Goal: Understand process/instructions: Learn how to perform a task or action

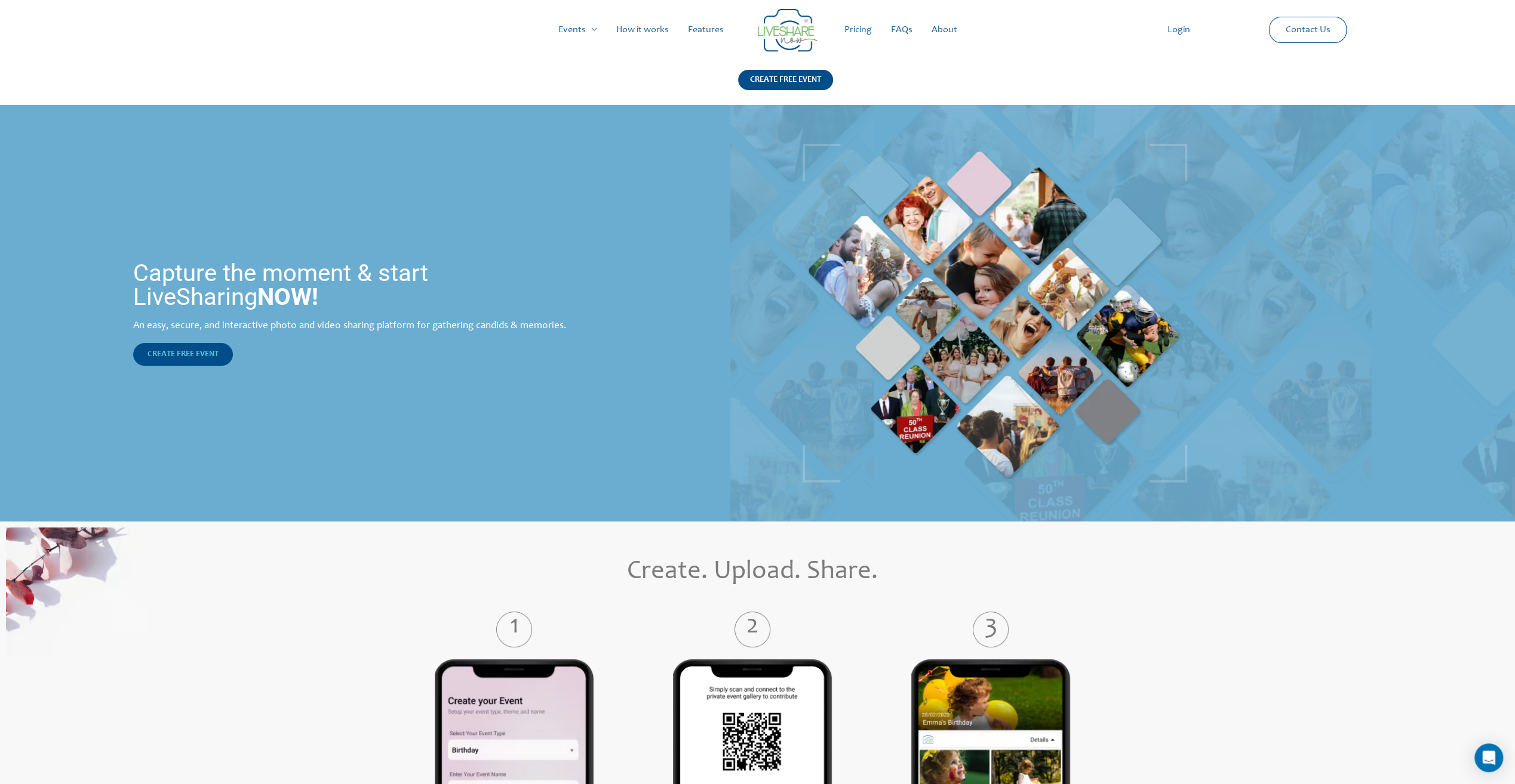
click at [196, 357] on span "CREATE FREE EVENT" at bounding box center [182, 354] width 71 height 9
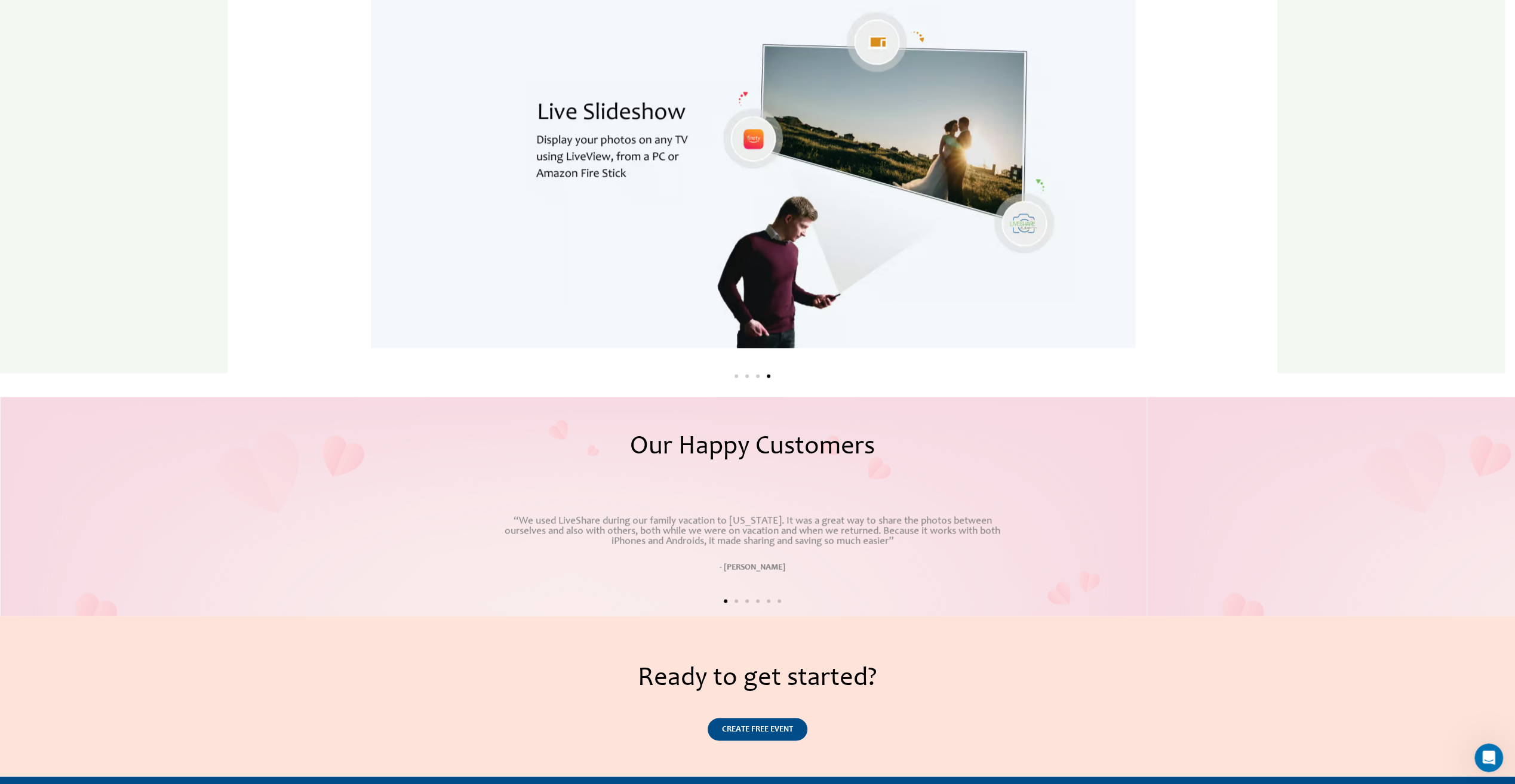
scroll to position [1580, 0]
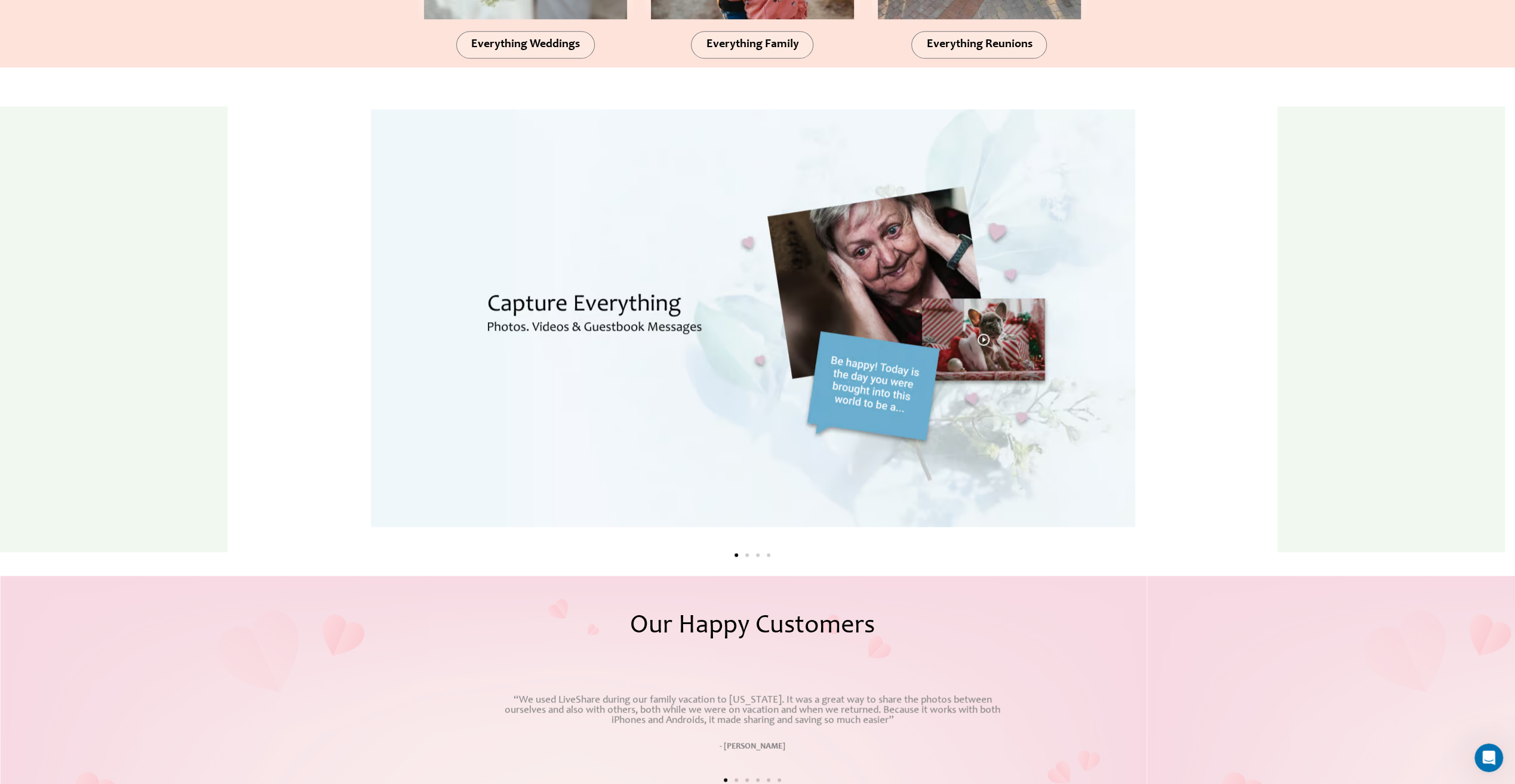
click at [146, 384] on div at bounding box center [113, 329] width 227 height 445
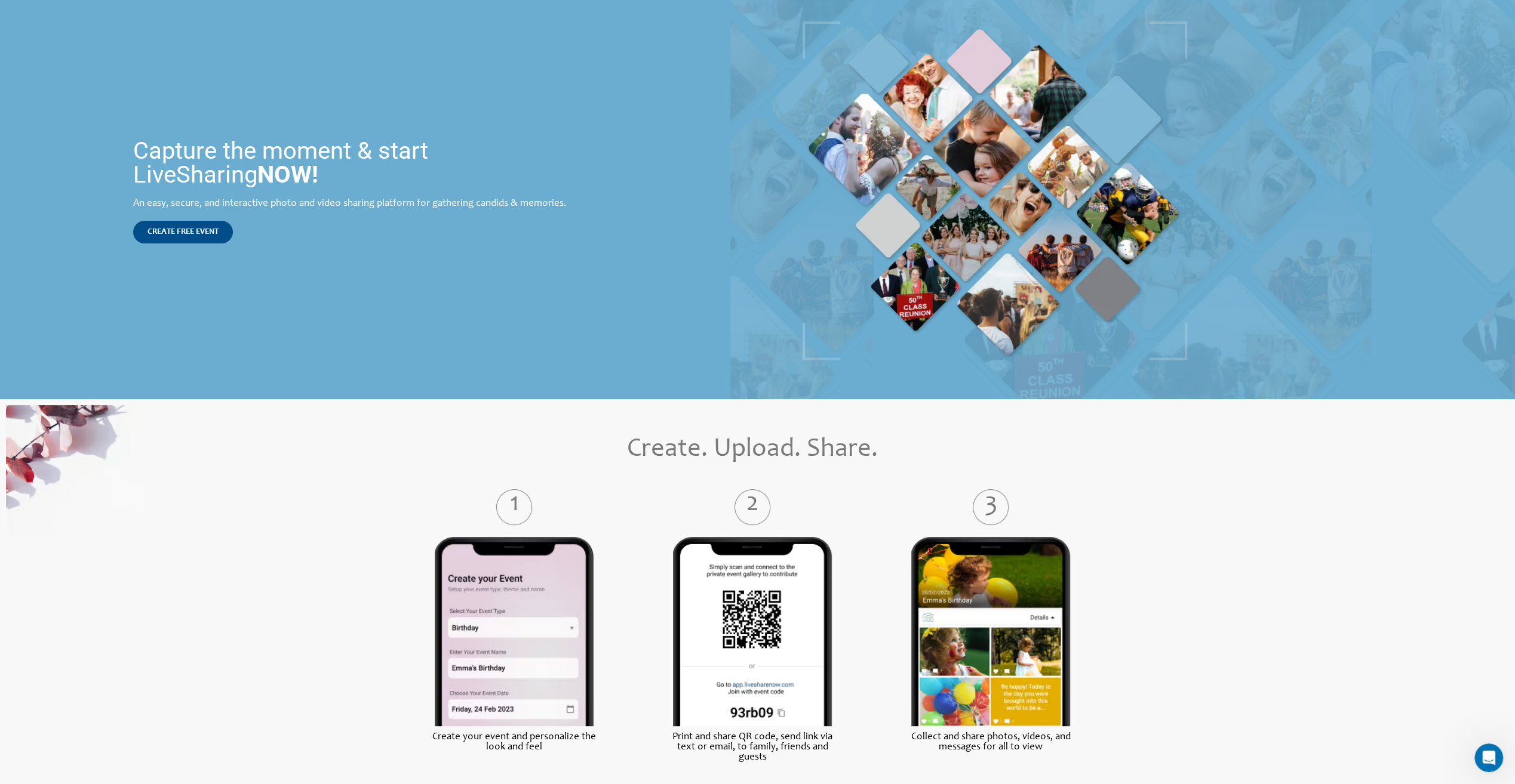
scroll to position [0, 0]
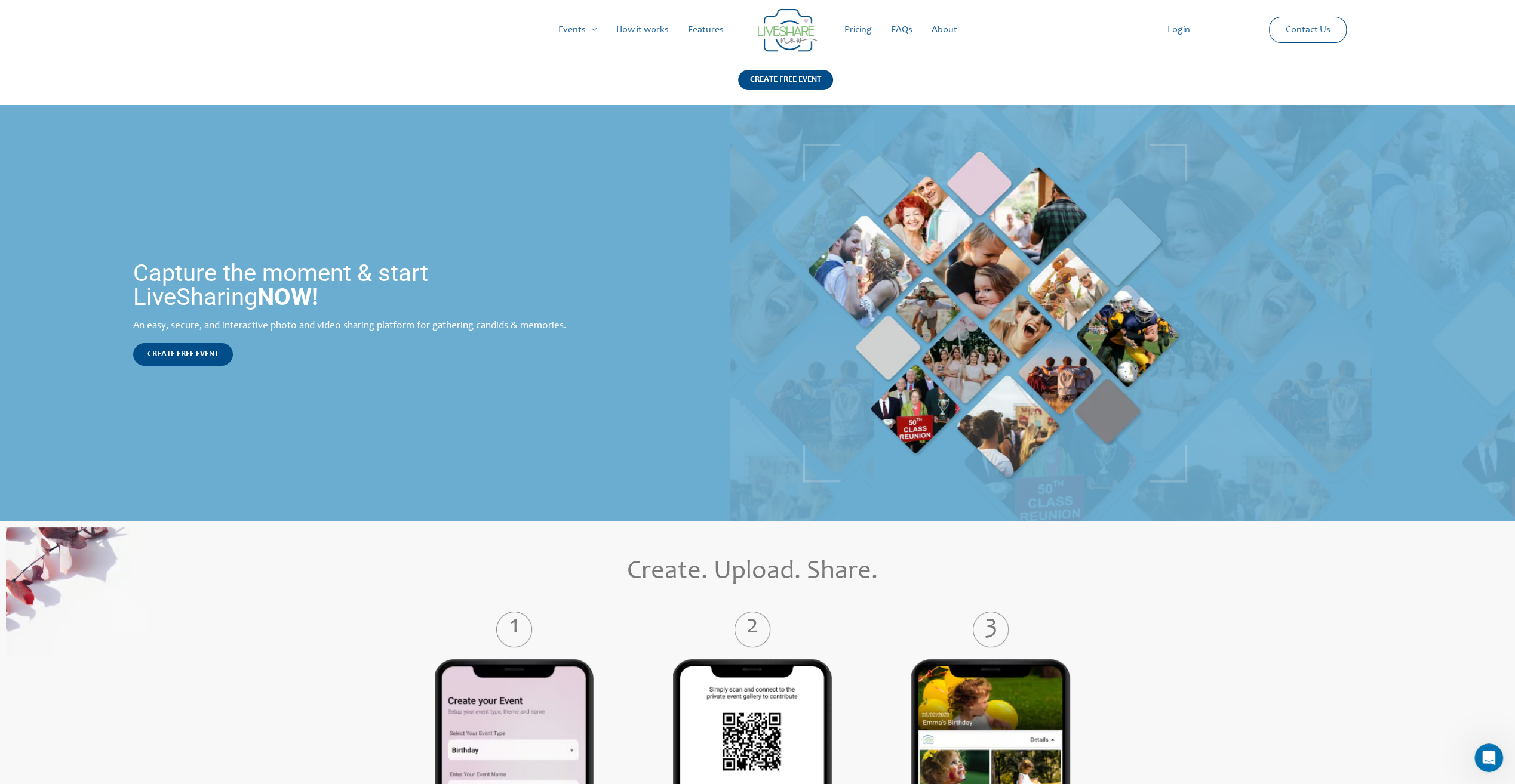
click at [666, 27] on link "How it works" at bounding box center [642, 30] width 72 height 39
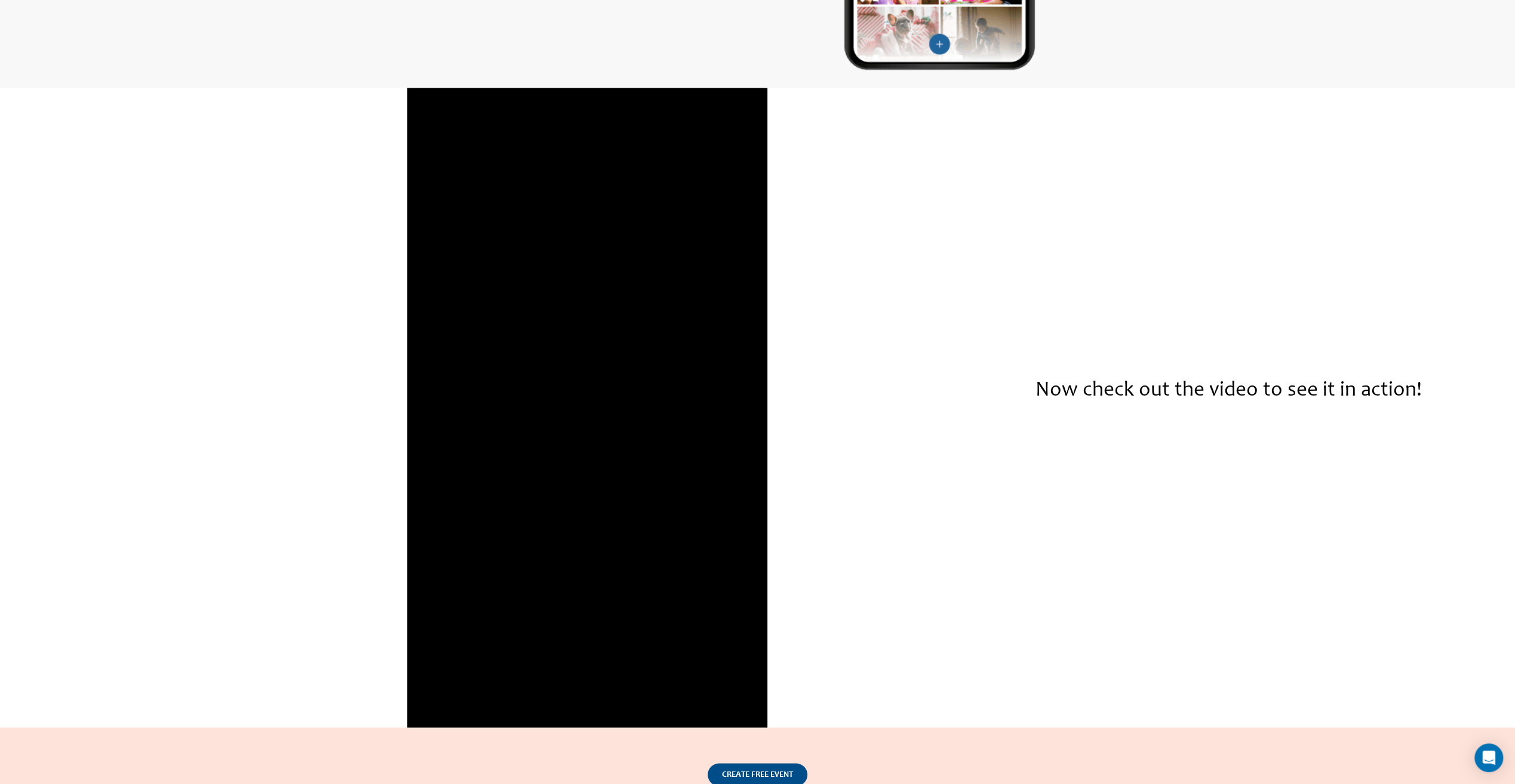
scroll to position [1551, 0]
